Goal: Find specific page/section: Find specific page/section

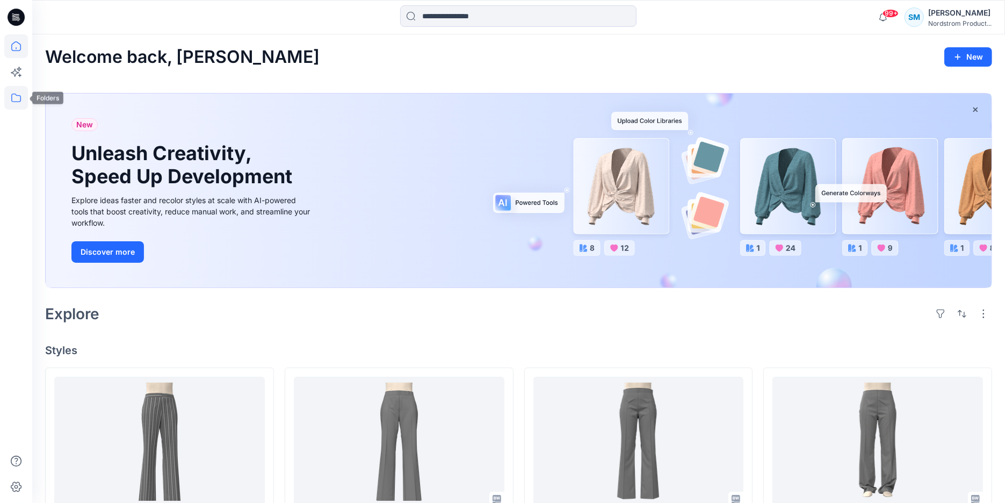
click at [6, 98] on icon at bounding box center [16, 98] width 24 height 24
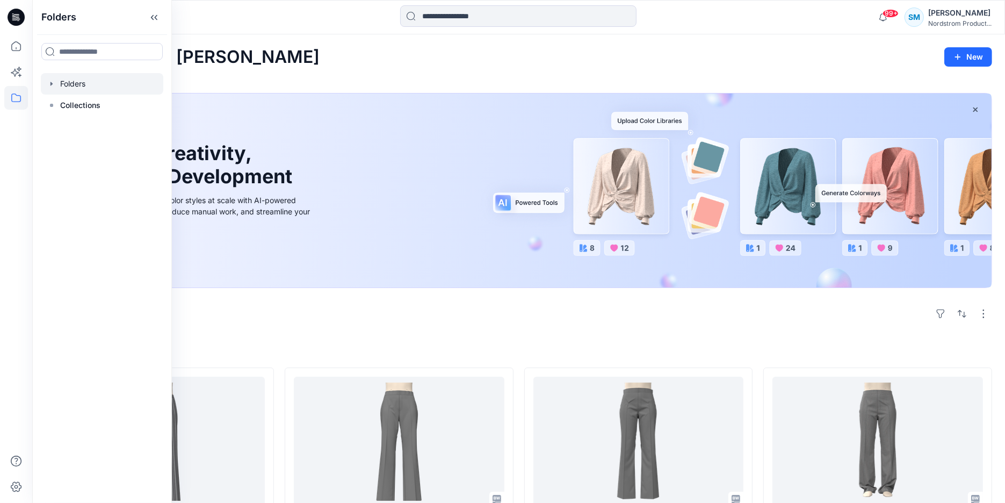
click at [66, 89] on div at bounding box center [102, 83] width 122 height 21
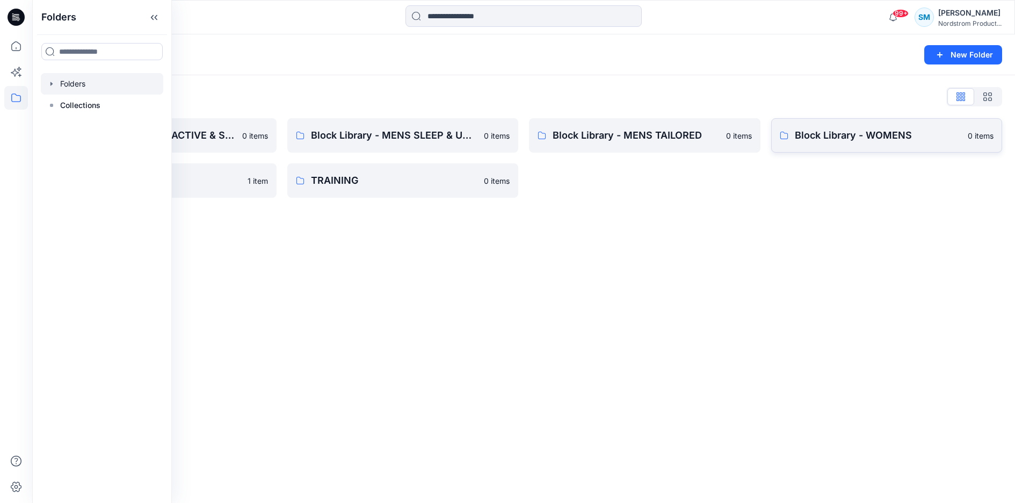
click at [821, 130] on p "Block Library - WOMENS" at bounding box center [878, 135] width 167 height 15
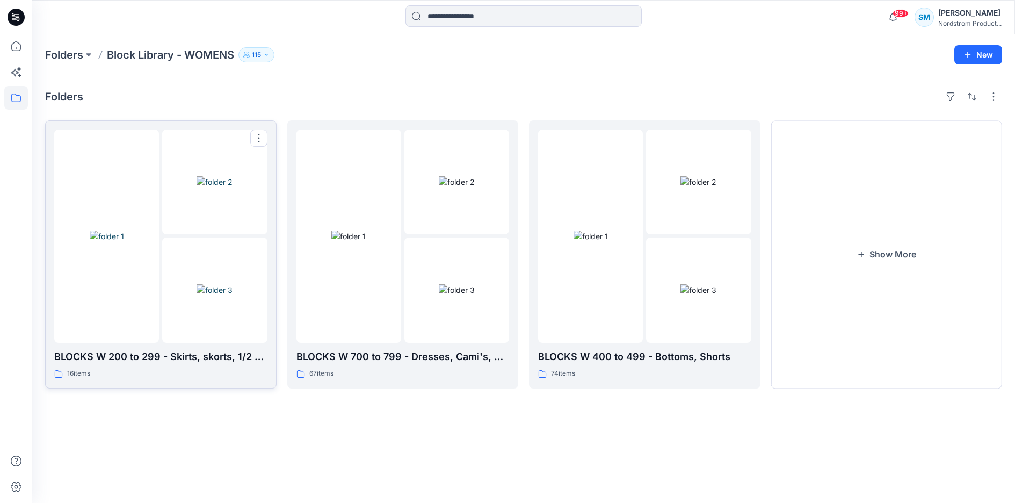
click at [197, 295] on img at bounding box center [215, 289] width 36 height 11
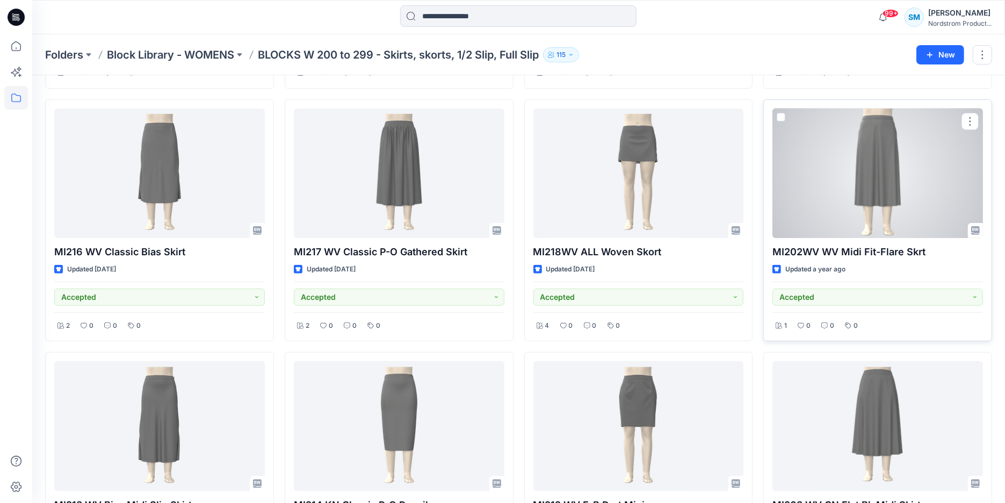
scroll to position [327, 0]
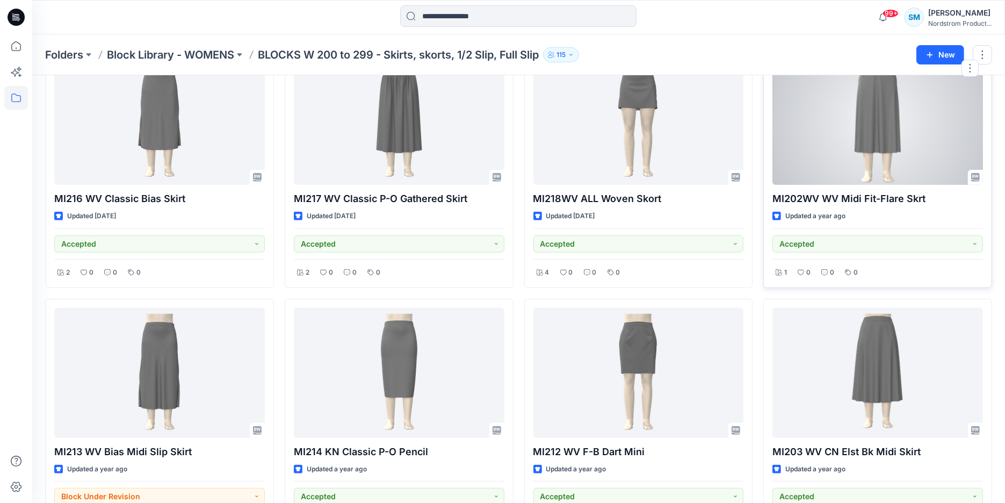
click at [864, 139] on div at bounding box center [877, 120] width 211 height 130
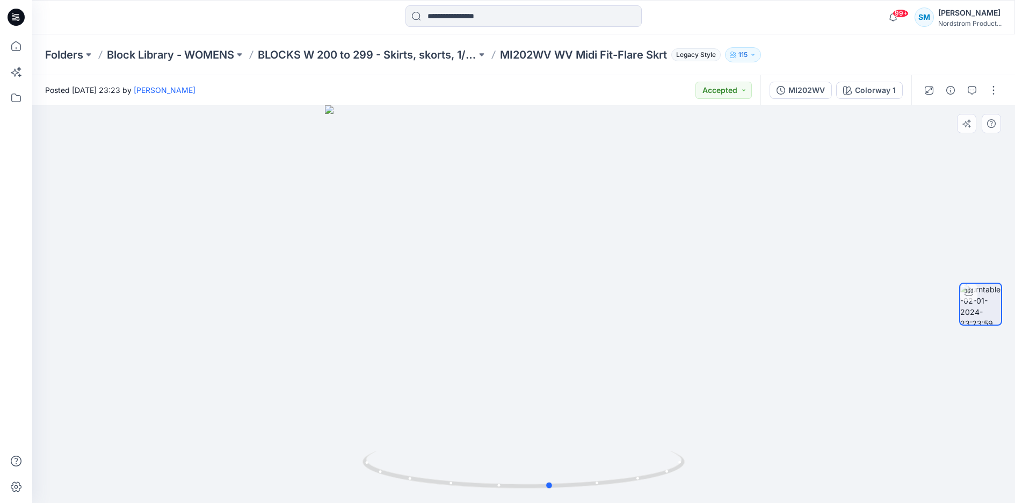
drag, startPoint x: 625, startPoint y: 374, endPoint x: 330, endPoint y: 382, distance: 295.5
click at [330, 382] on div at bounding box center [523, 303] width 983 height 397
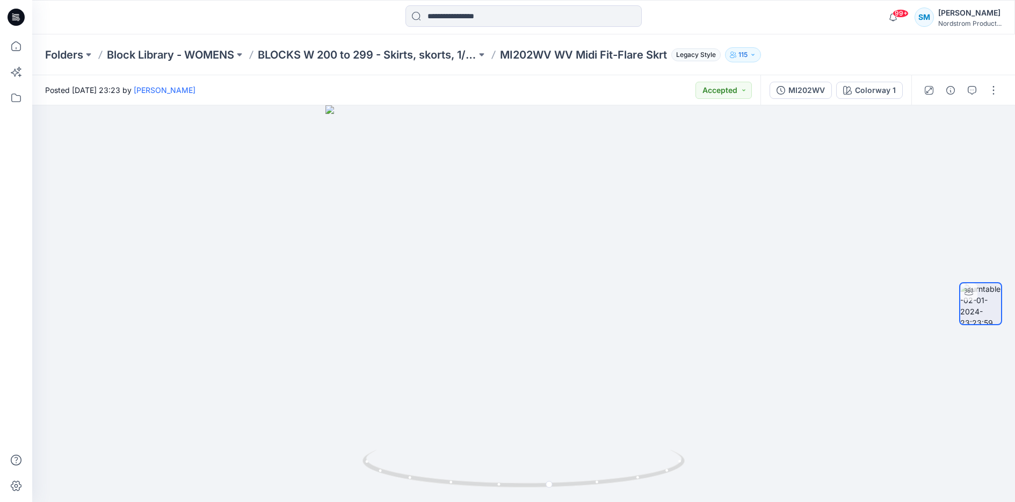
click at [538, 55] on p "MI202WV WV Midi Fit-Flare Skrt" at bounding box center [583, 54] width 167 height 15
click at [947, 91] on icon "button" at bounding box center [950, 90] width 9 height 9
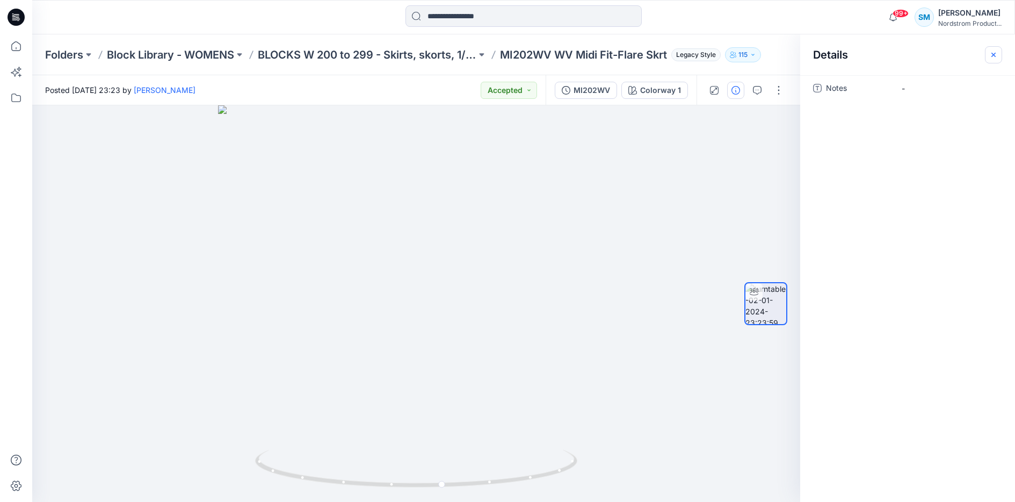
click at [990, 52] on icon "button" at bounding box center [993, 54] width 9 height 9
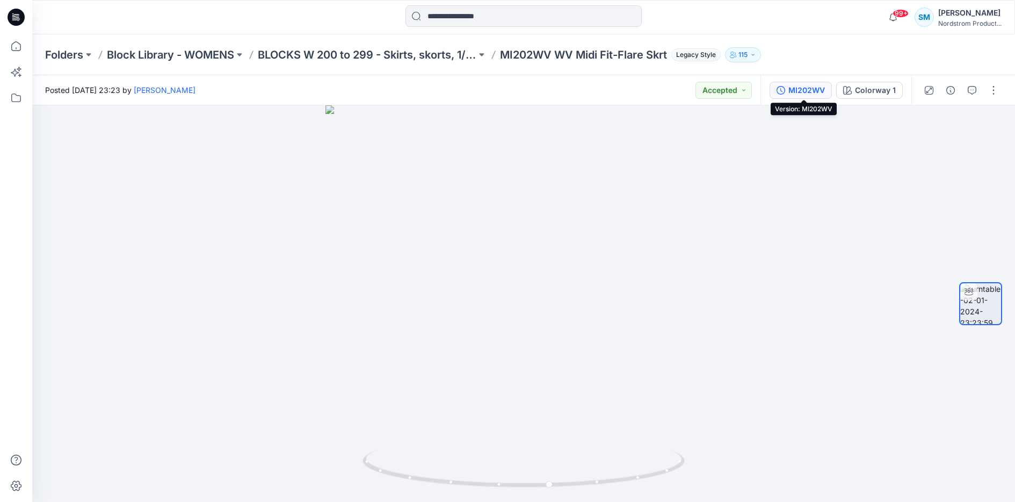
click at [816, 89] on div "MI202WV" at bounding box center [806, 90] width 37 height 12
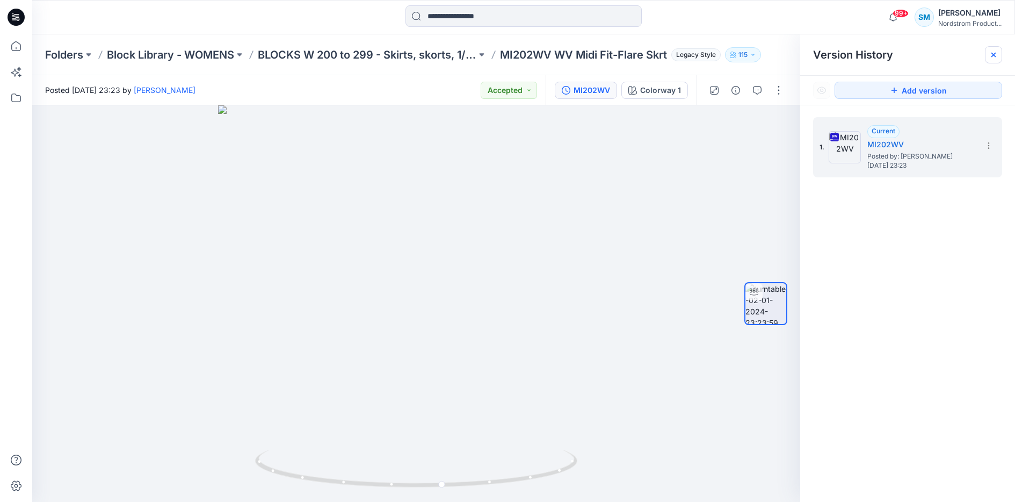
click at [991, 51] on icon at bounding box center [993, 54] width 9 height 9
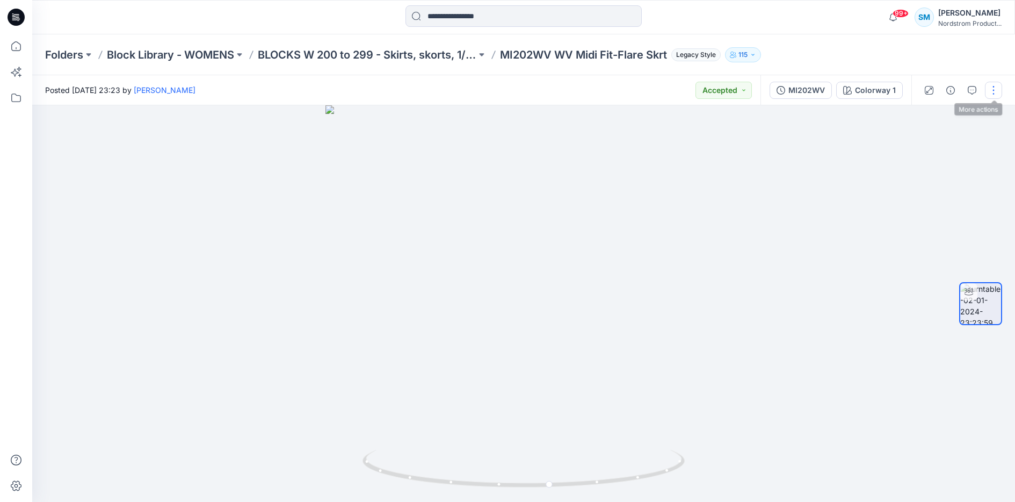
click at [994, 90] on button "button" at bounding box center [993, 90] width 17 height 17
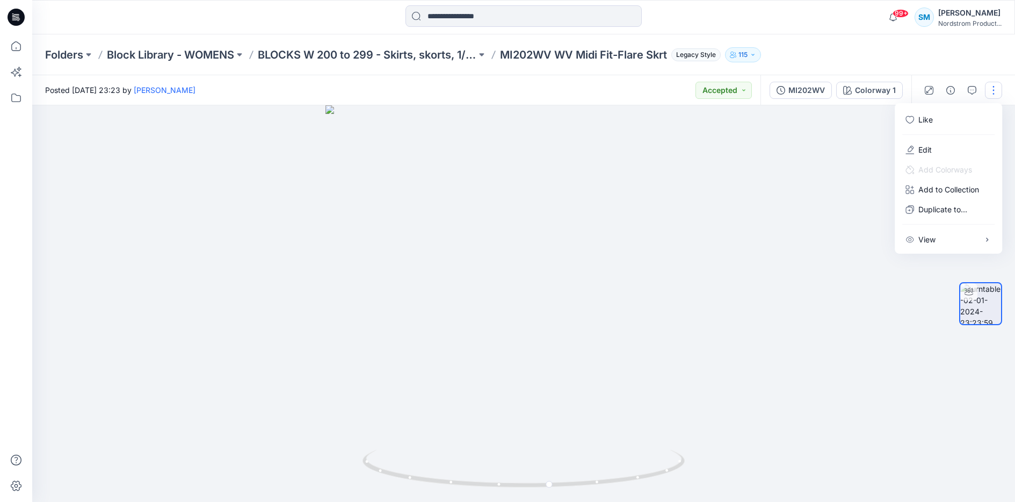
click at [995, 90] on button "button" at bounding box center [993, 90] width 17 height 17
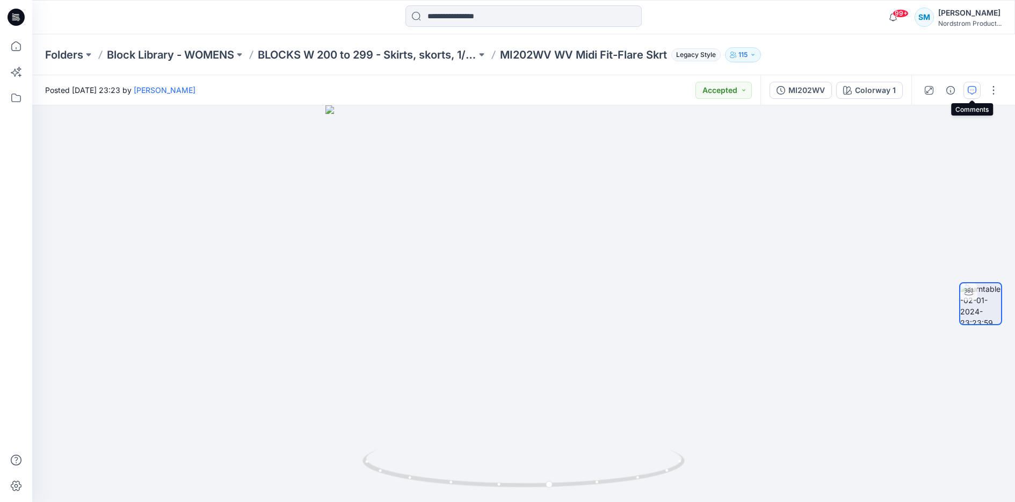
click at [968, 91] on icon "button" at bounding box center [972, 90] width 9 height 9
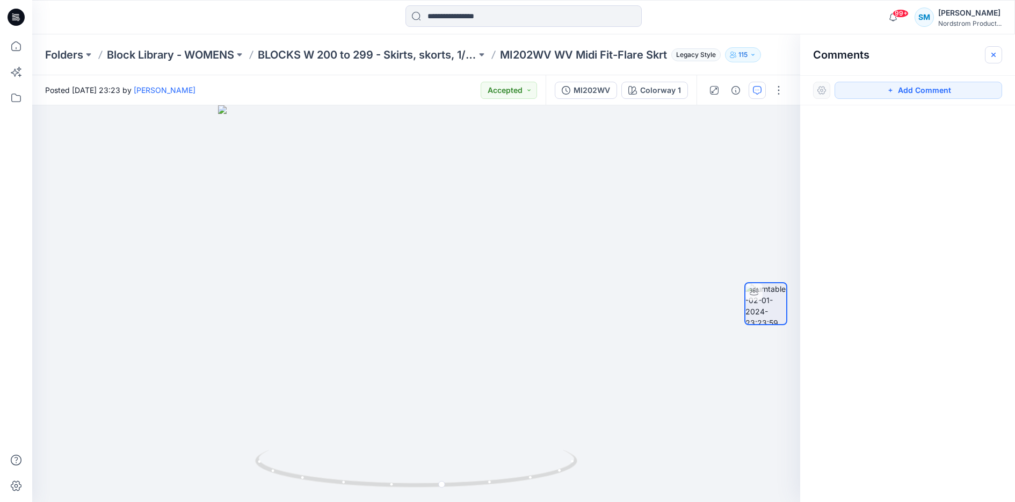
click at [991, 52] on icon "button" at bounding box center [993, 54] width 9 height 9
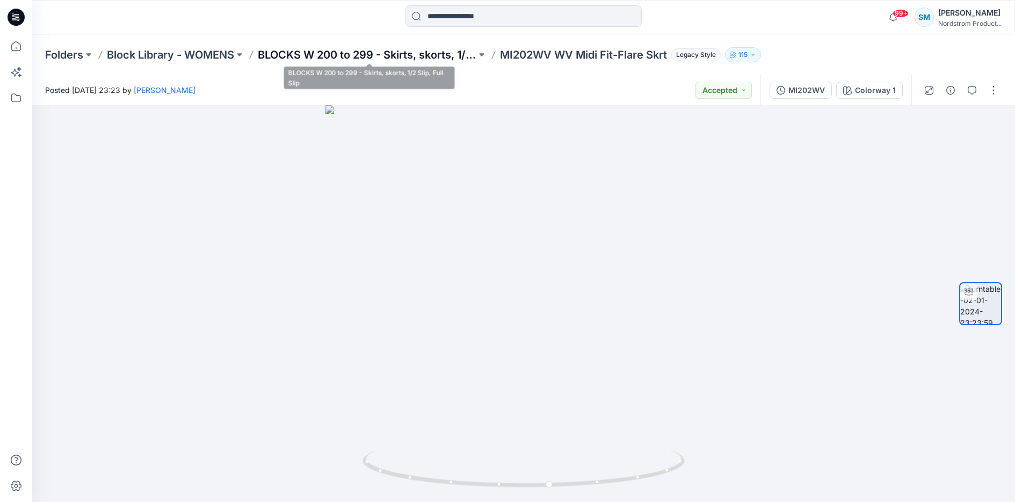
click at [412, 58] on p "BLOCKS W 200 to 299 - Skirts, skorts, 1/2 Slip, Full Slip" at bounding box center [367, 54] width 219 height 15
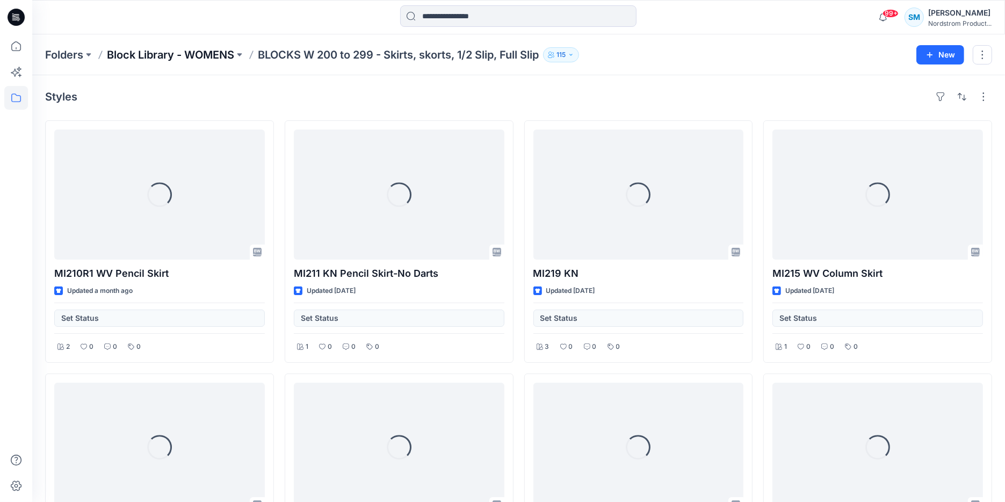
click at [222, 57] on p "Block Library - WOMENS" at bounding box center [170, 54] width 127 height 15
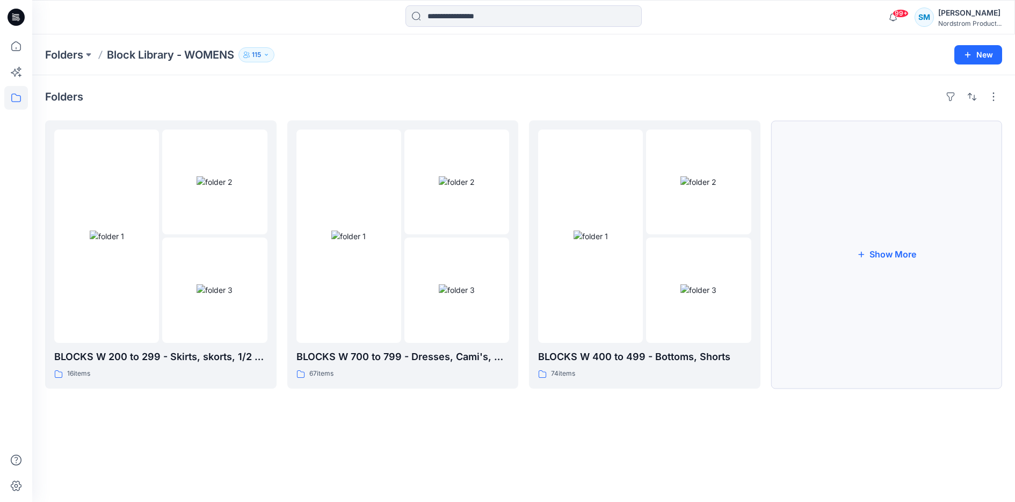
click at [897, 276] on button "Show More" at bounding box center [886, 254] width 231 height 268
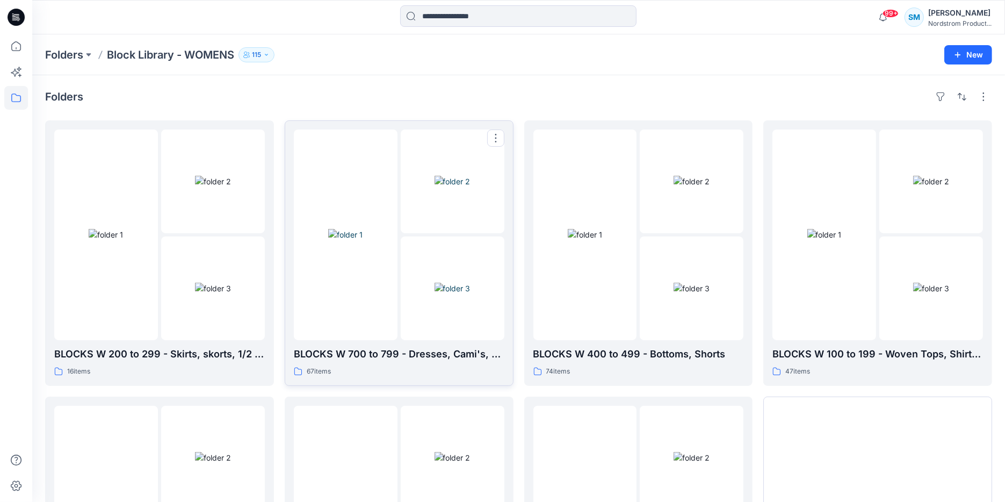
click at [456, 294] on img at bounding box center [452, 287] width 36 height 11
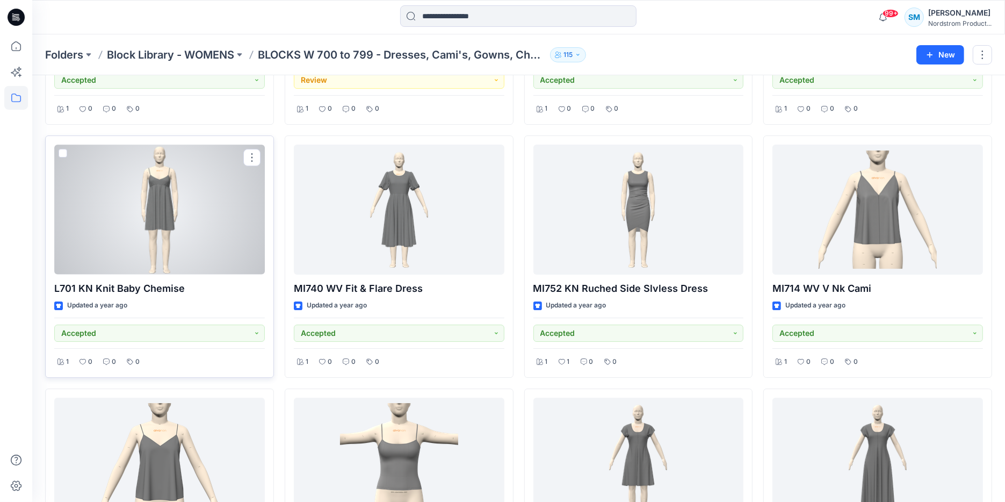
scroll to position [3844, 0]
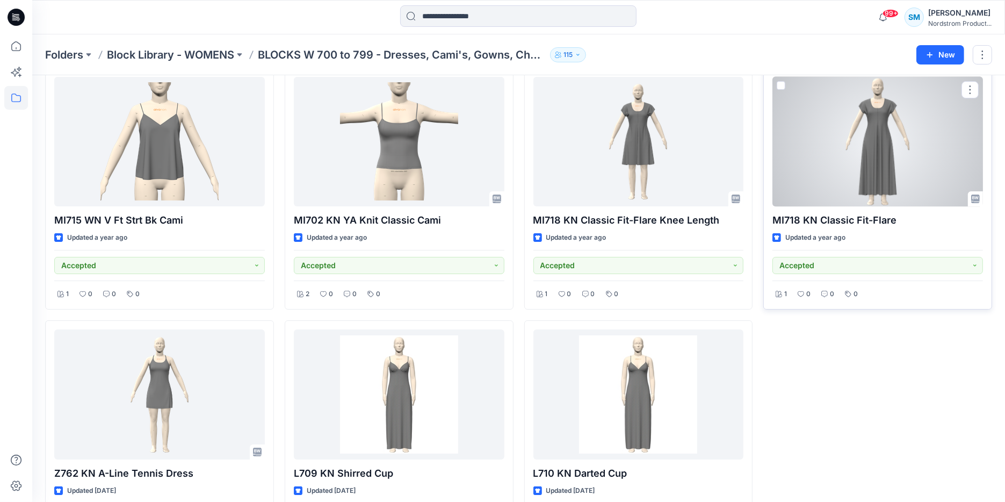
click at [896, 143] on div at bounding box center [877, 142] width 211 height 130
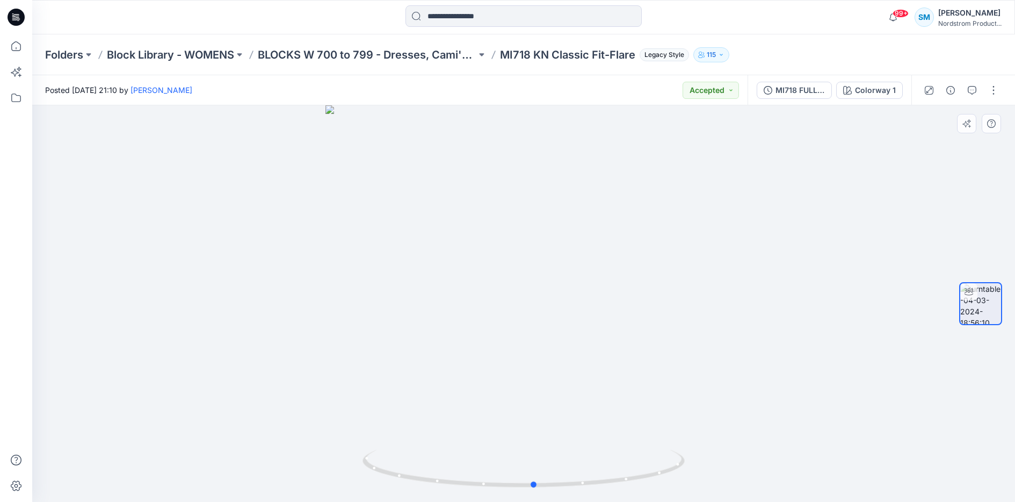
drag, startPoint x: 651, startPoint y: 335, endPoint x: 349, endPoint y: 343, distance: 302.4
click at [349, 343] on div at bounding box center [523, 303] width 983 height 396
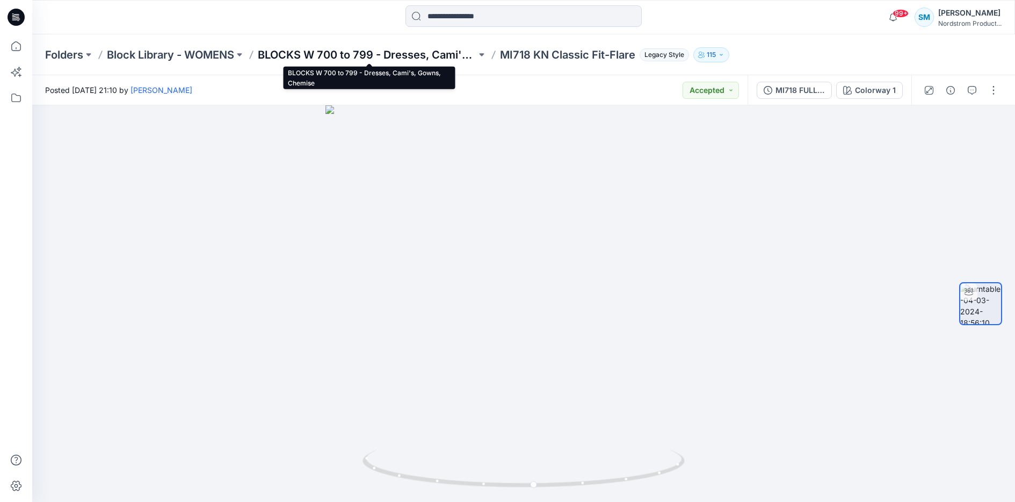
click at [436, 55] on p "BLOCKS W 700 to 799 - Dresses, Cami's, Gowns, Chemise" at bounding box center [367, 54] width 219 height 15
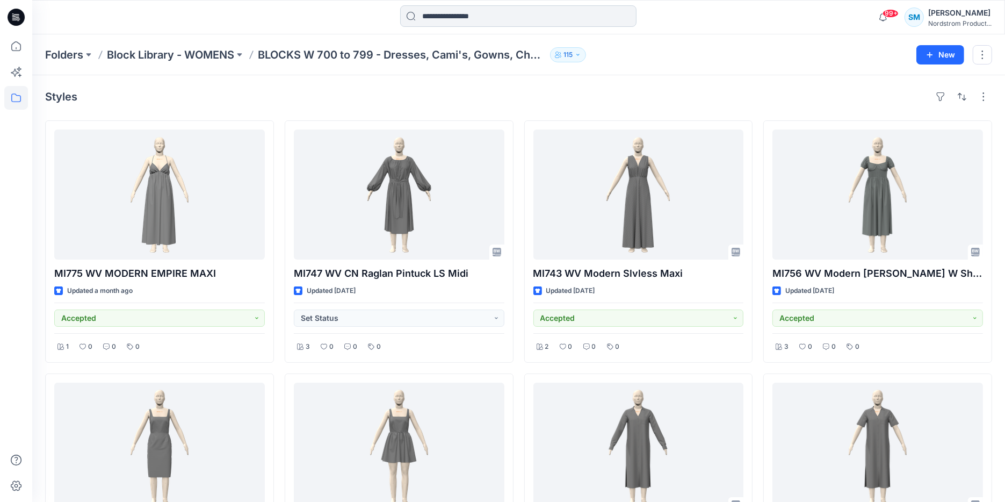
click at [433, 13] on input at bounding box center [518, 15] width 236 height 21
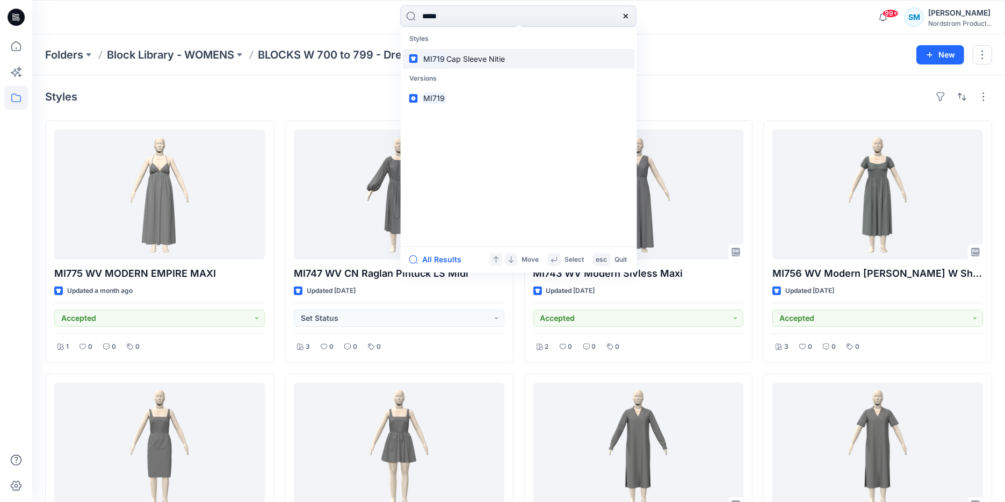
type input "*****"
click at [461, 62] on span "Cap Sleeve Nitie" at bounding box center [475, 58] width 59 height 9
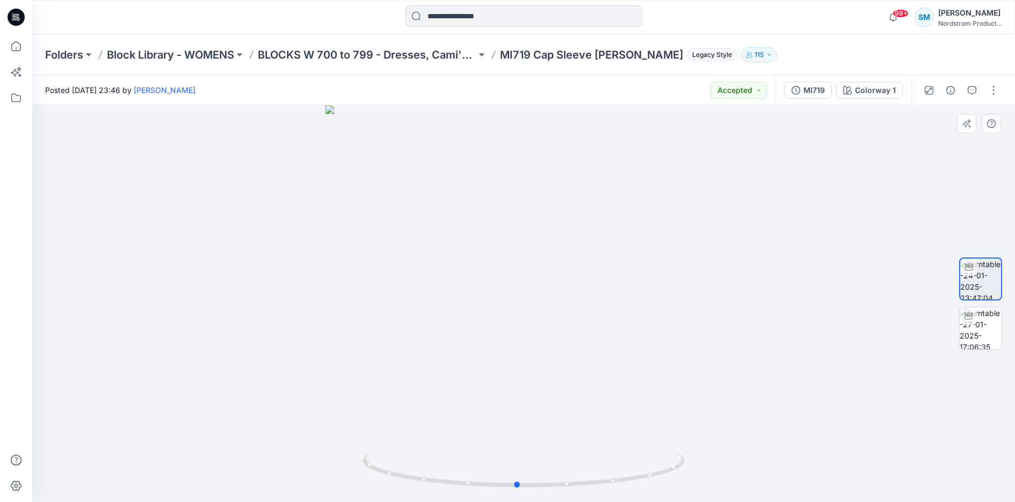
drag, startPoint x: 608, startPoint y: 217, endPoint x: 590, endPoint y: 221, distance: 18.0
click at [597, 220] on div at bounding box center [523, 303] width 983 height 396
drag, startPoint x: 588, startPoint y: 221, endPoint x: 300, endPoint y: 247, distance: 289.0
click at [300, 247] on div at bounding box center [523, 303] width 983 height 396
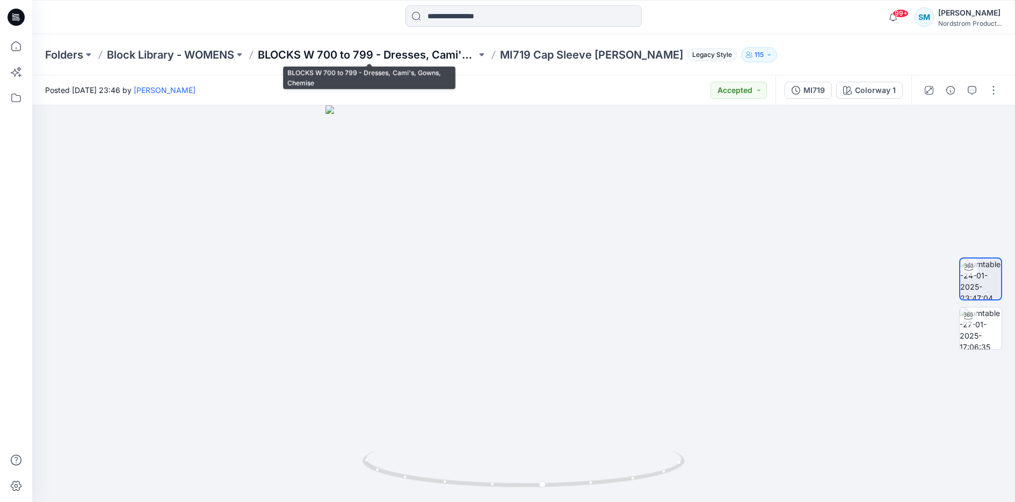
click at [435, 52] on p "BLOCKS W 700 to 799 - Dresses, Cami's, Gowns, Chemise" at bounding box center [367, 54] width 219 height 15
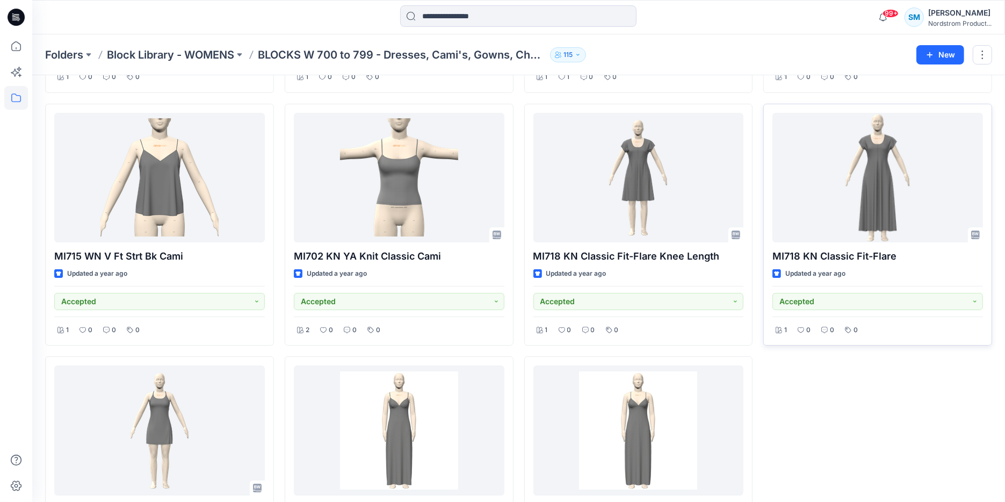
scroll to position [3809, 0]
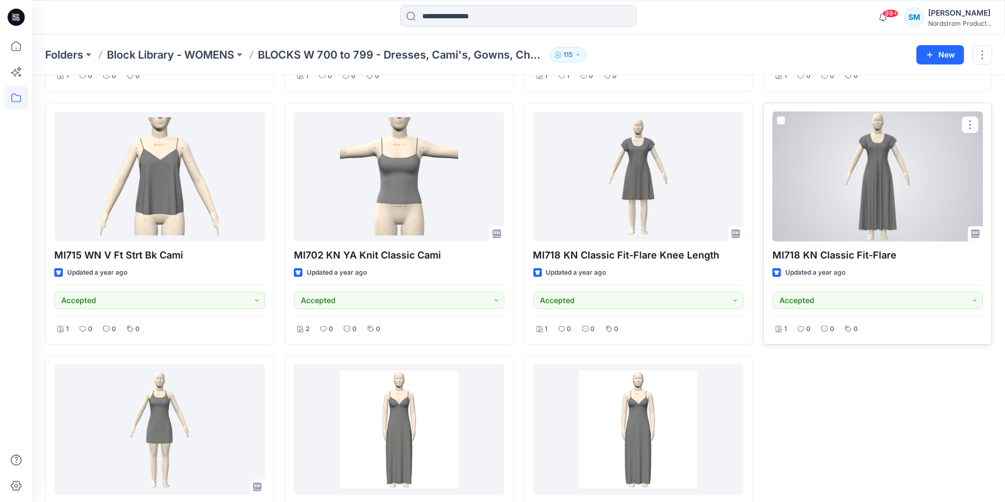
click at [903, 186] on div at bounding box center [877, 177] width 211 height 130
